Goal: Information Seeking & Learning: Find specific page/section

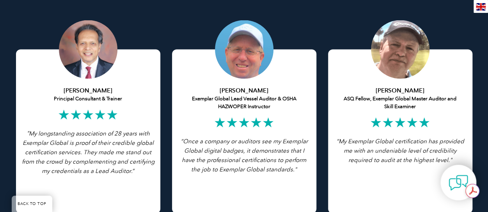
scroll to position [1483, 0]
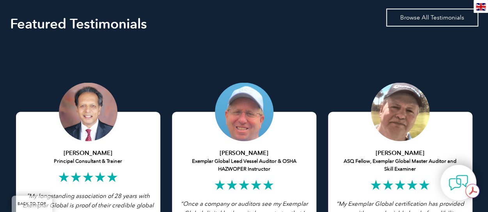
click at [445, 19] on link "Browse All Testimonials" at bounding box center [432, 18] width 92 height 18
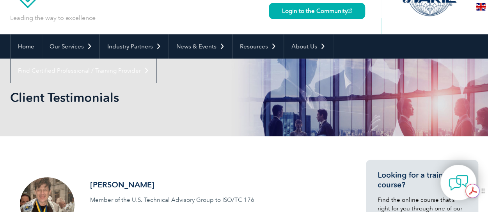
click at [457, 185] on div "Get summaries and key insights using AI Assistant powered by Adobe Acrobat" at bounding box center [428, 190] width 66 height 21
click at [450, 181] on div "Get summaries and key insights using AI Assistant powered by Adobe Acrobat" at bounding box center [428, 190] width 66 height 21
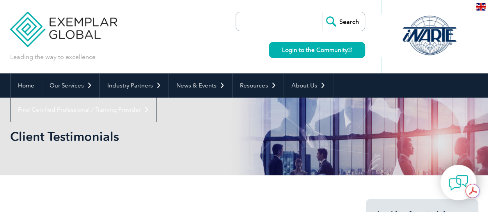
click at [278, 21] on input "search" at bounding box center [281, 21] width 82 height 19
type input "AI"
click at [354, 15] on input "Search" at bounding box center [343, 21] width 43 height 19
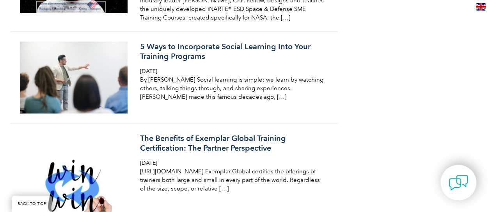
scroll to position [937, 0]
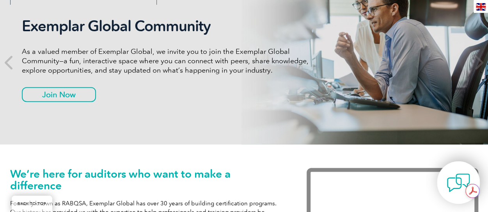
click at [450, 188] on img at bounding box center [458, 182] width 23 height 23
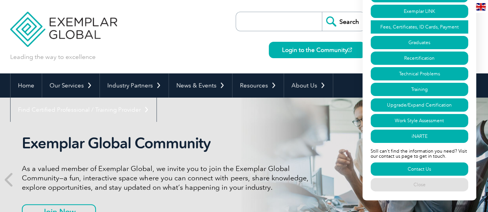
click at [407, 26] on link "Fees, Certificates, ID Cards, Payment" at bounding box center [420, 26] width 98 height 13
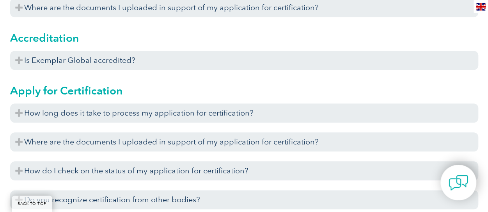
scroll to position [141, 0]
